Goal: Information Seeking & Learning: Learn about a topic

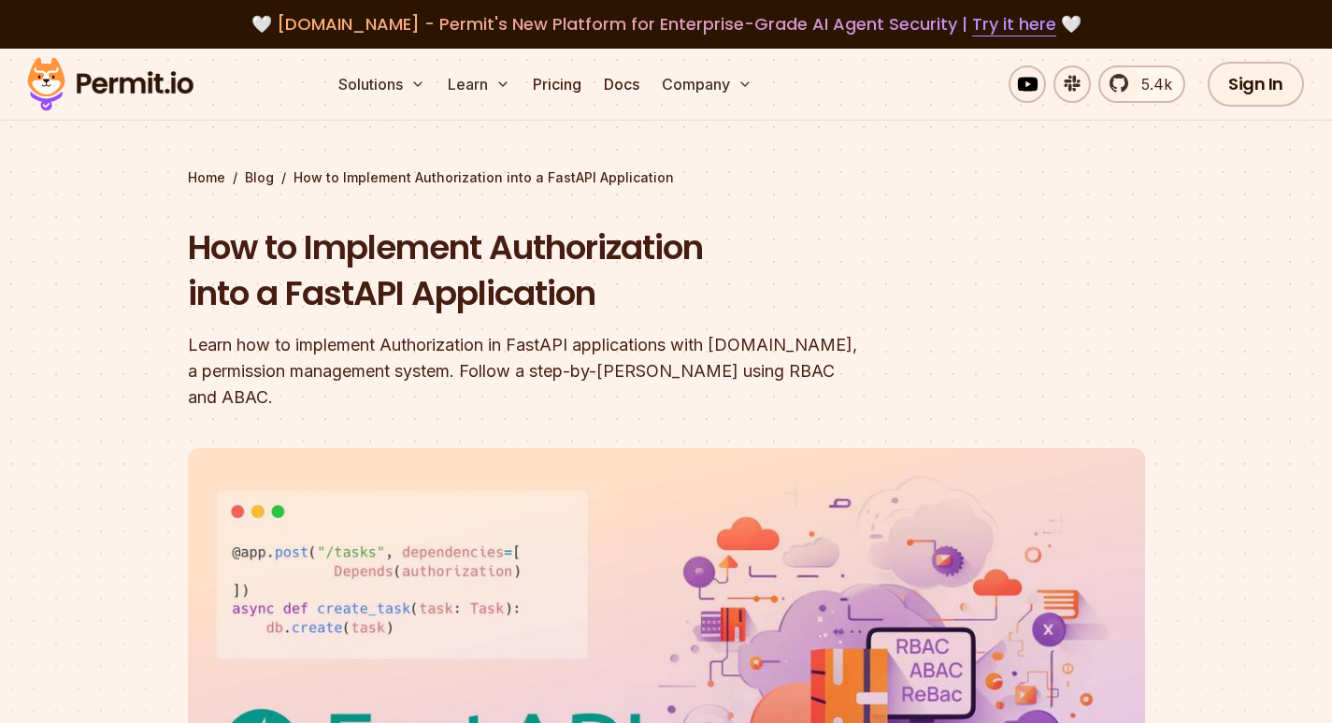
click at [156, 84] on img at bounding box center [110, 84] width 183 height 64
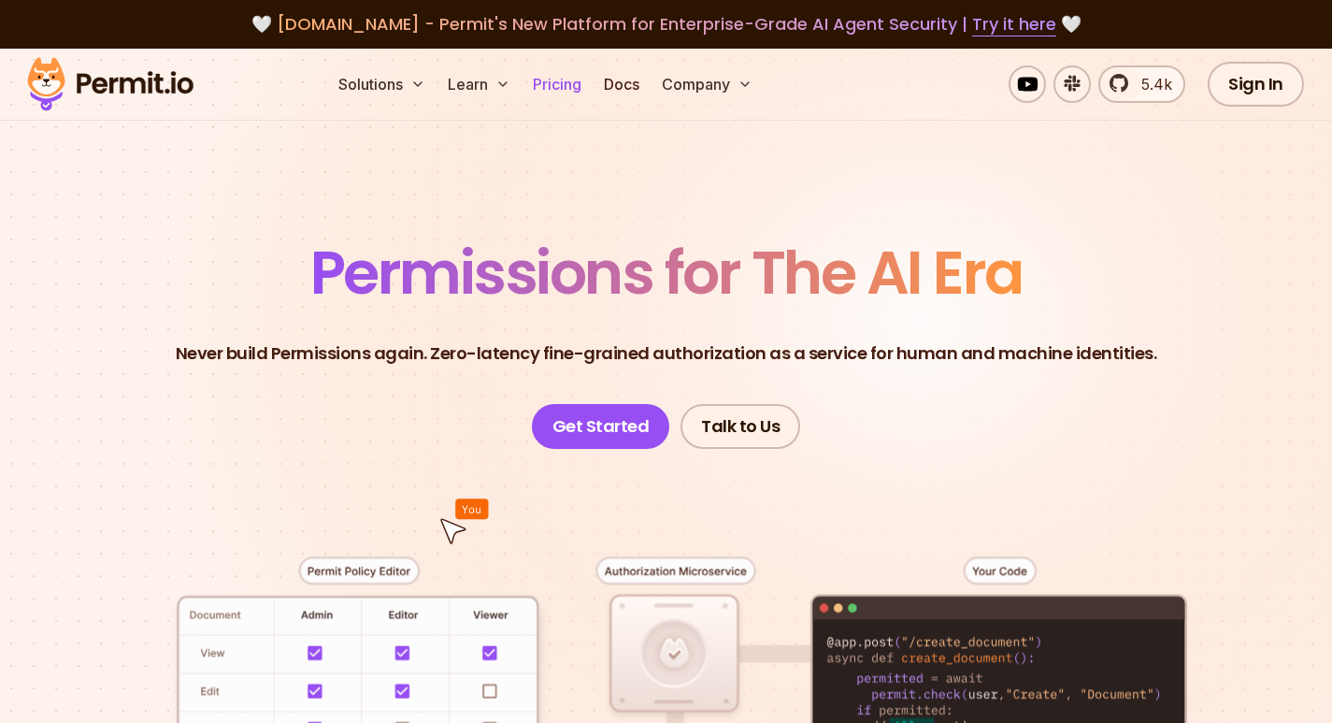
click at [556, 85] on link "Pricing" at bounding box center [557, 83] width 64 height 37
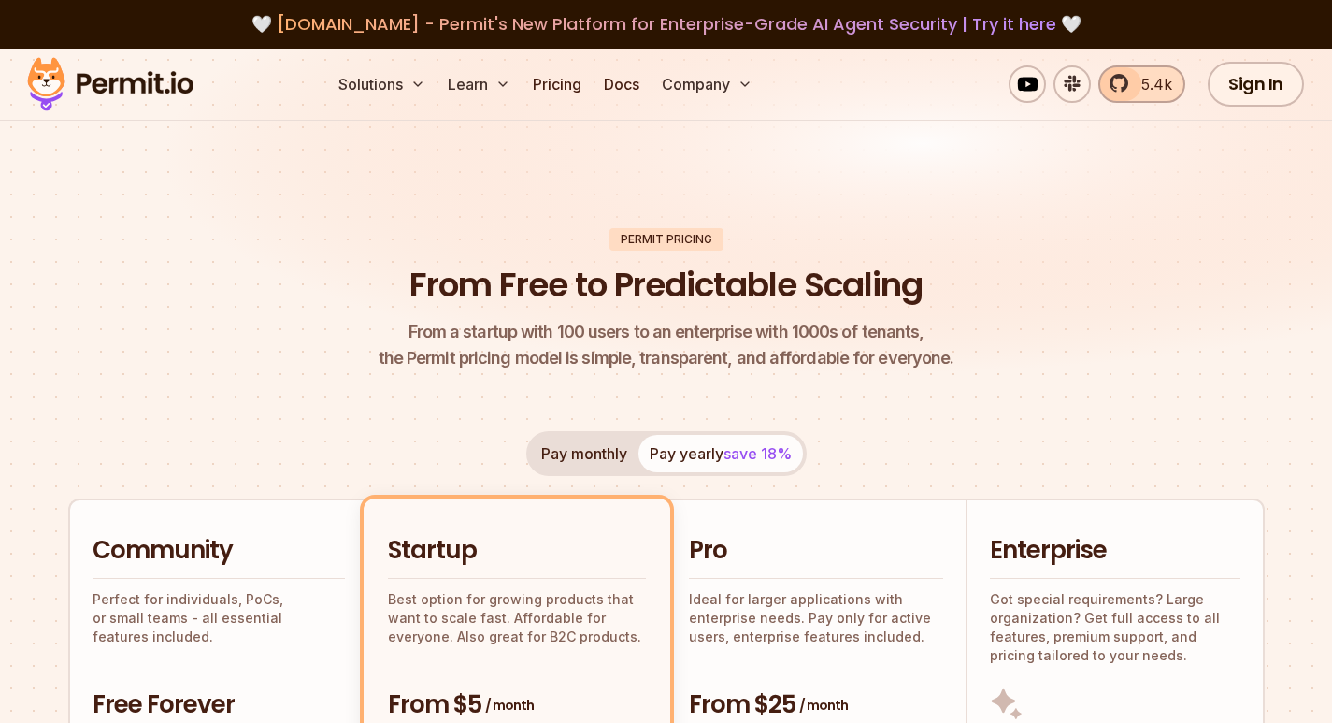
click at [1123, 82] on link "5.4k" at bounding box center [1141, 83] width 87 height 37
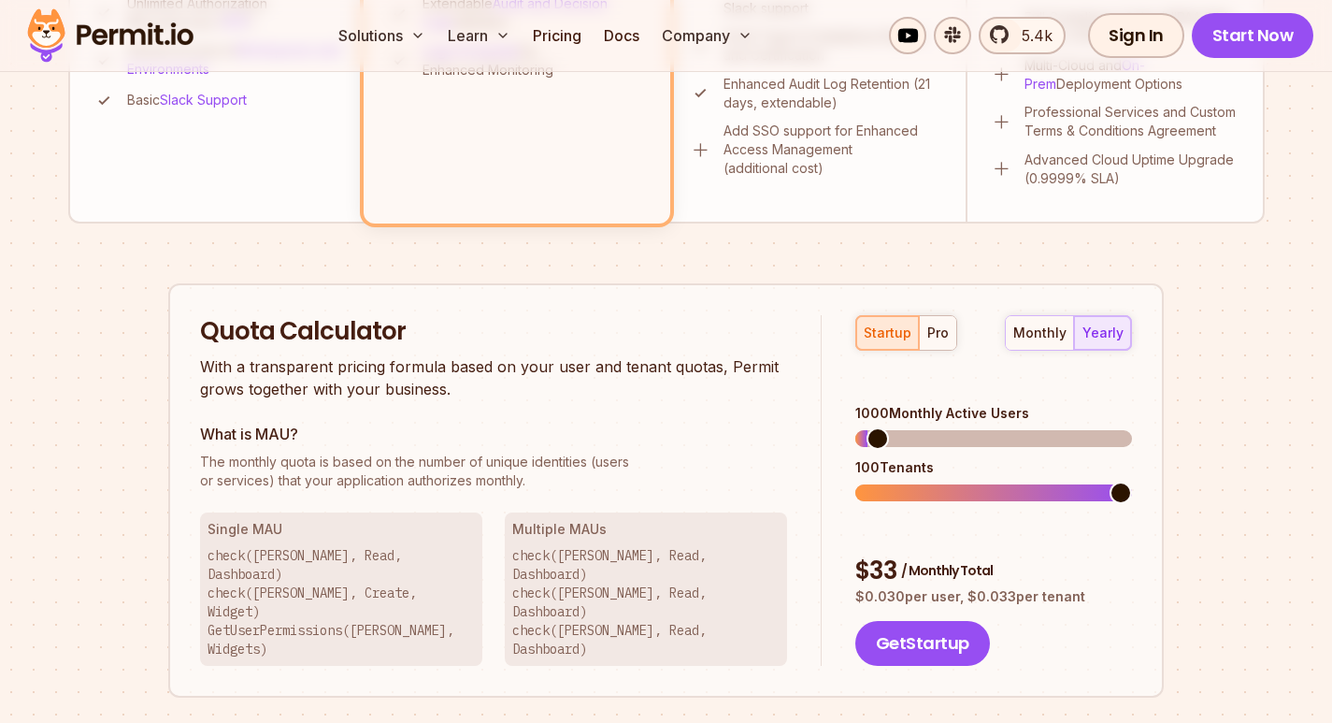
scroll to position [935, 0]
